Goal: Navigation & Orientation: Find specific page/section

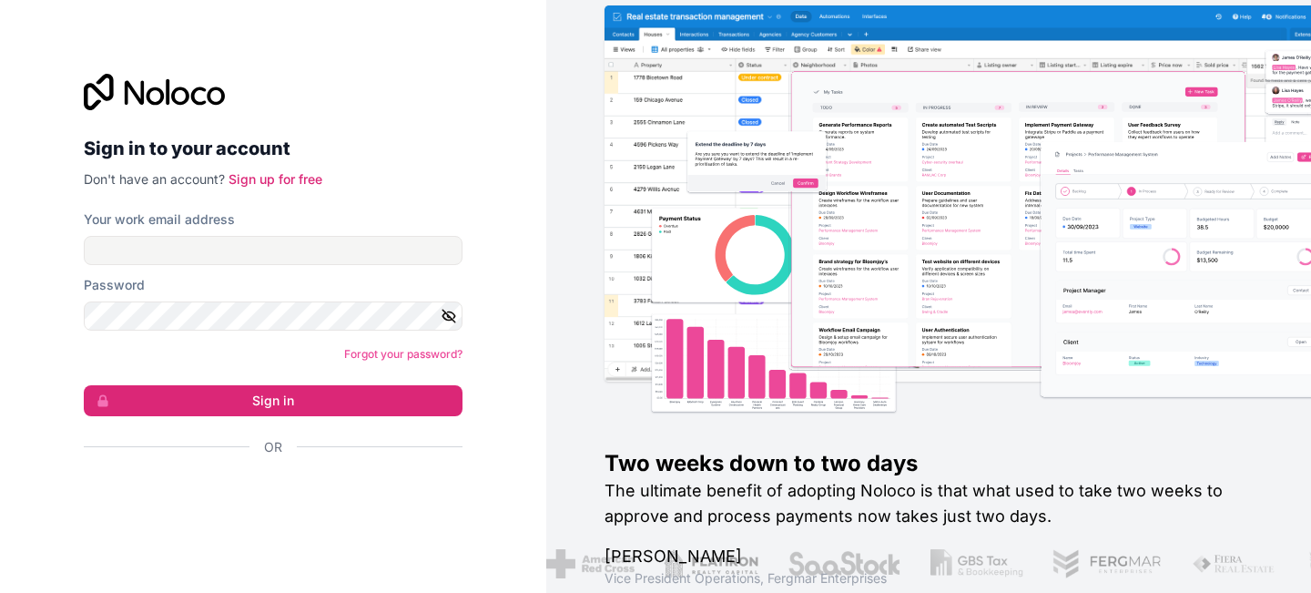
click at [341, 502] on div "Sign in with Google. Opens in new tab" at bounding box center [266, 496] width 364 height 40
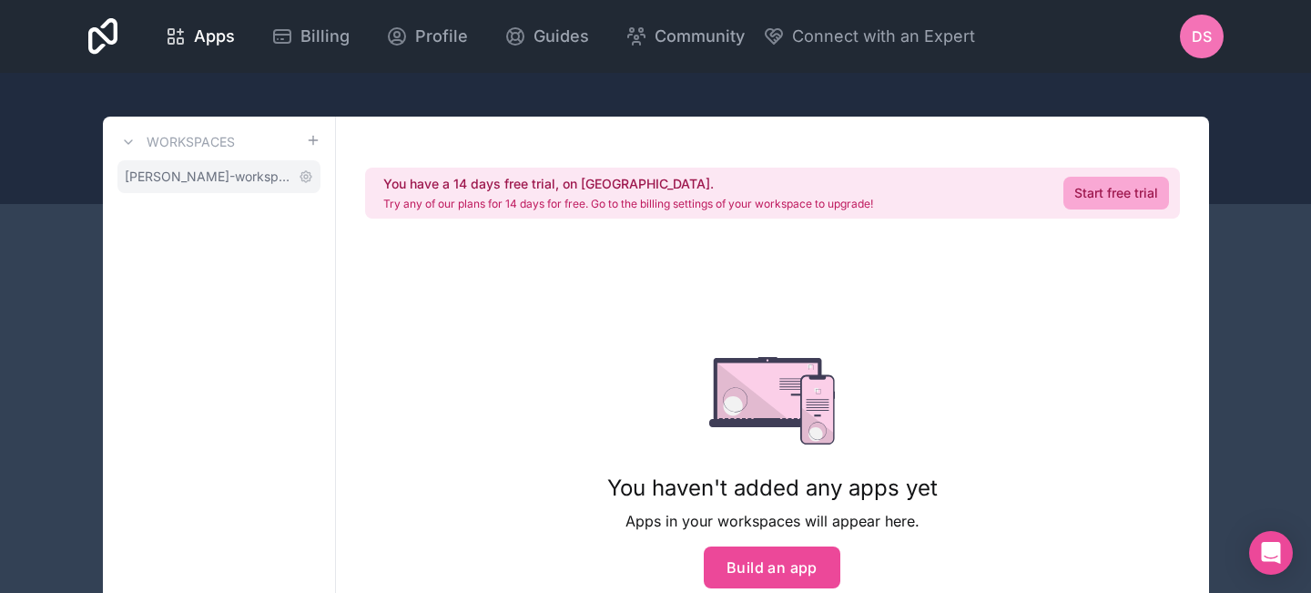
click at [268, 177] on span "[PERSON_NAME]-workspace" at bounding box center [208, 177] width 167 height 18
click at [209, 175] on span "[PERSON_NAME]-workspace" at bounding box center [208, 177] width 167 height 18
click at [468, 40] on span "Profile" at bounding box center [441, 36] width 53 height 25
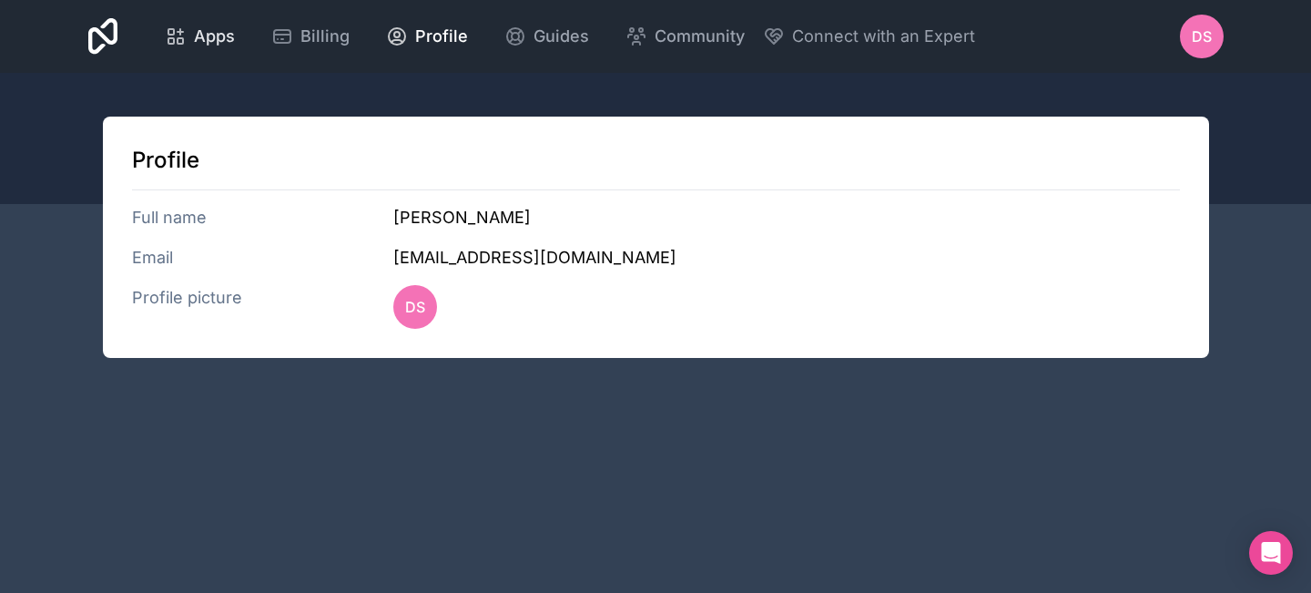
click at [235, 34] on div "Apps" at bounding box center [200, 36] width 70 height 25
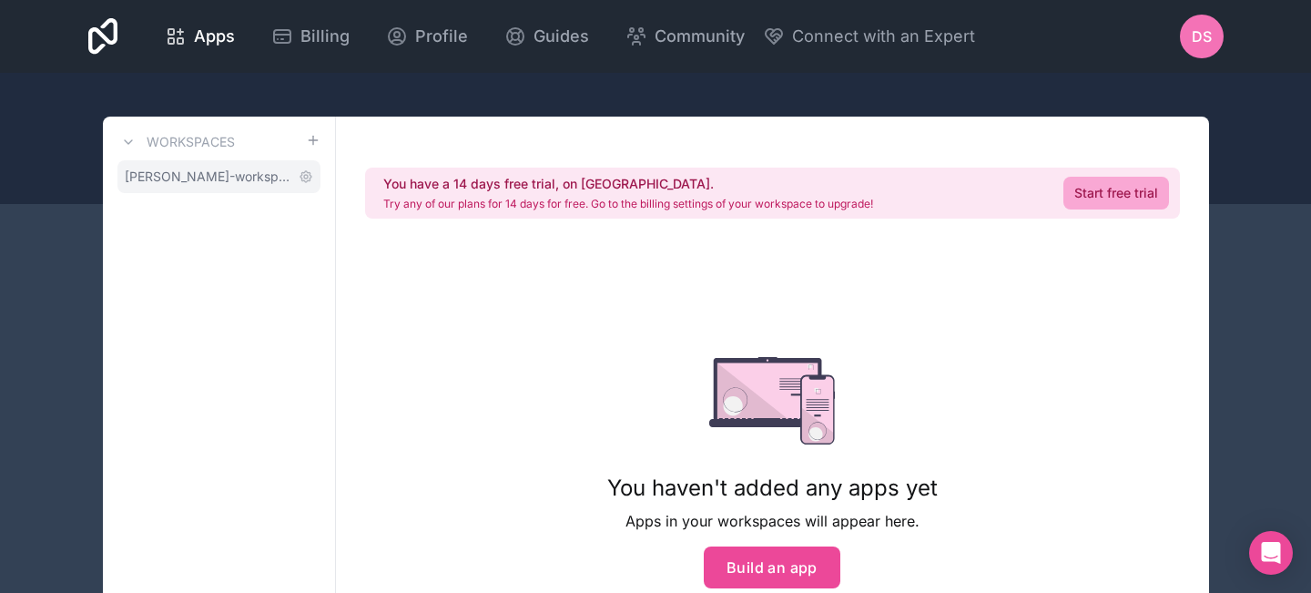
click at [275, 173] on span "[PERSON_NAME]-workspace" at bounding box center [208, 177] width 167 height 18
